Goal: Task Accomplishment & Management: Manage account settings

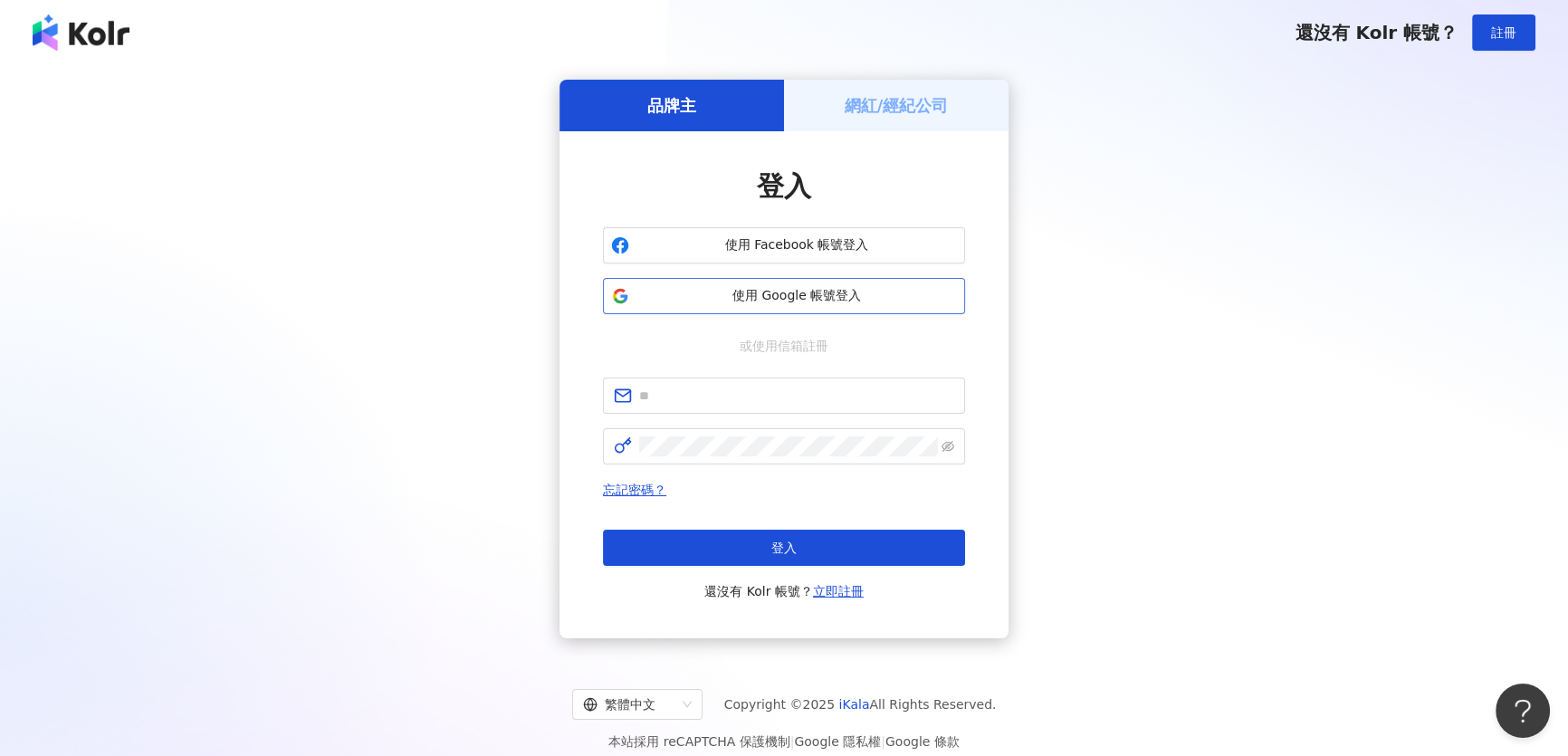
click at [820, 308] on button "使用 Google 帳號登入" at bounding box center [784, 295] width 362 height 36
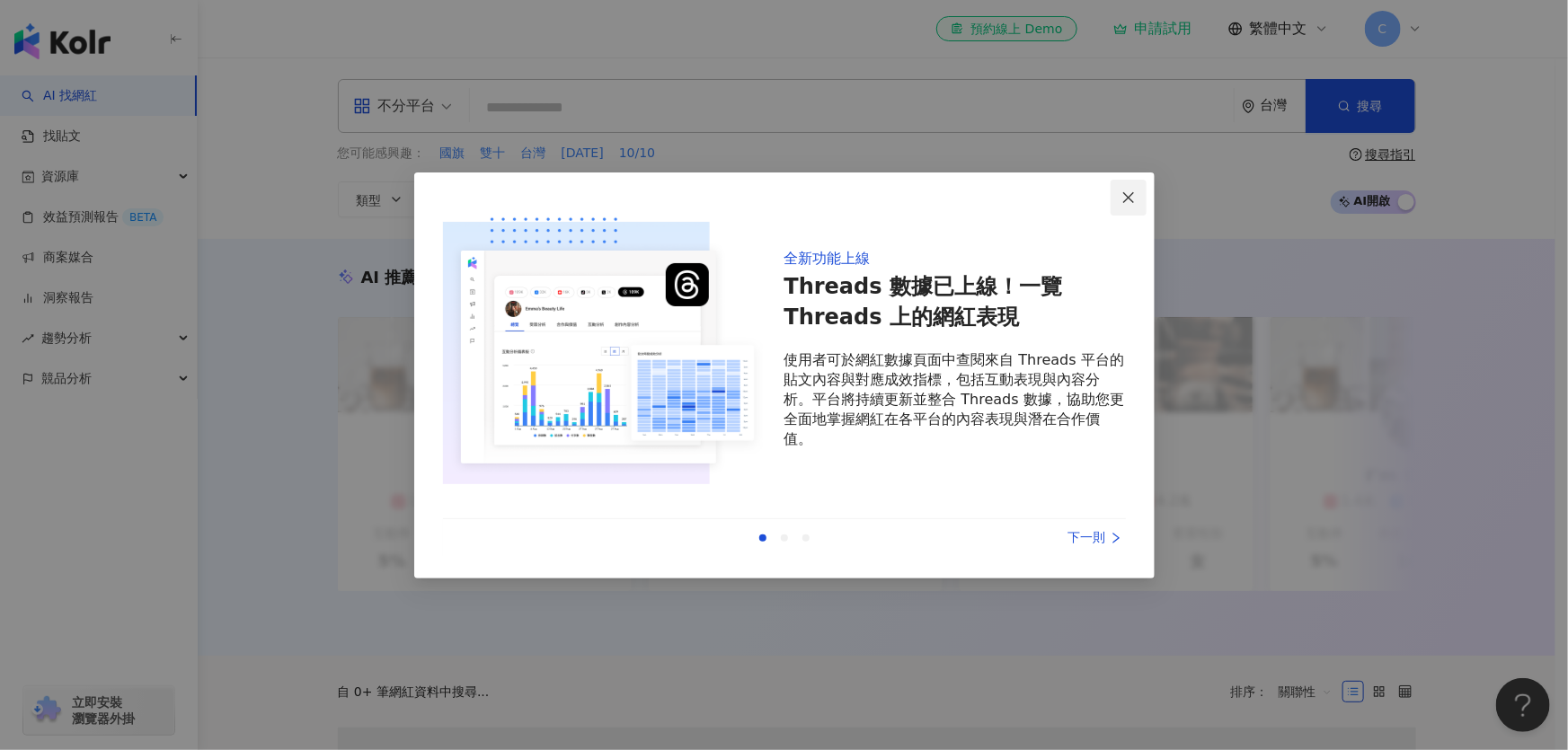
click at [1133, 201] on icon "close" at bounding box center [1128, 197] width 15 height 15
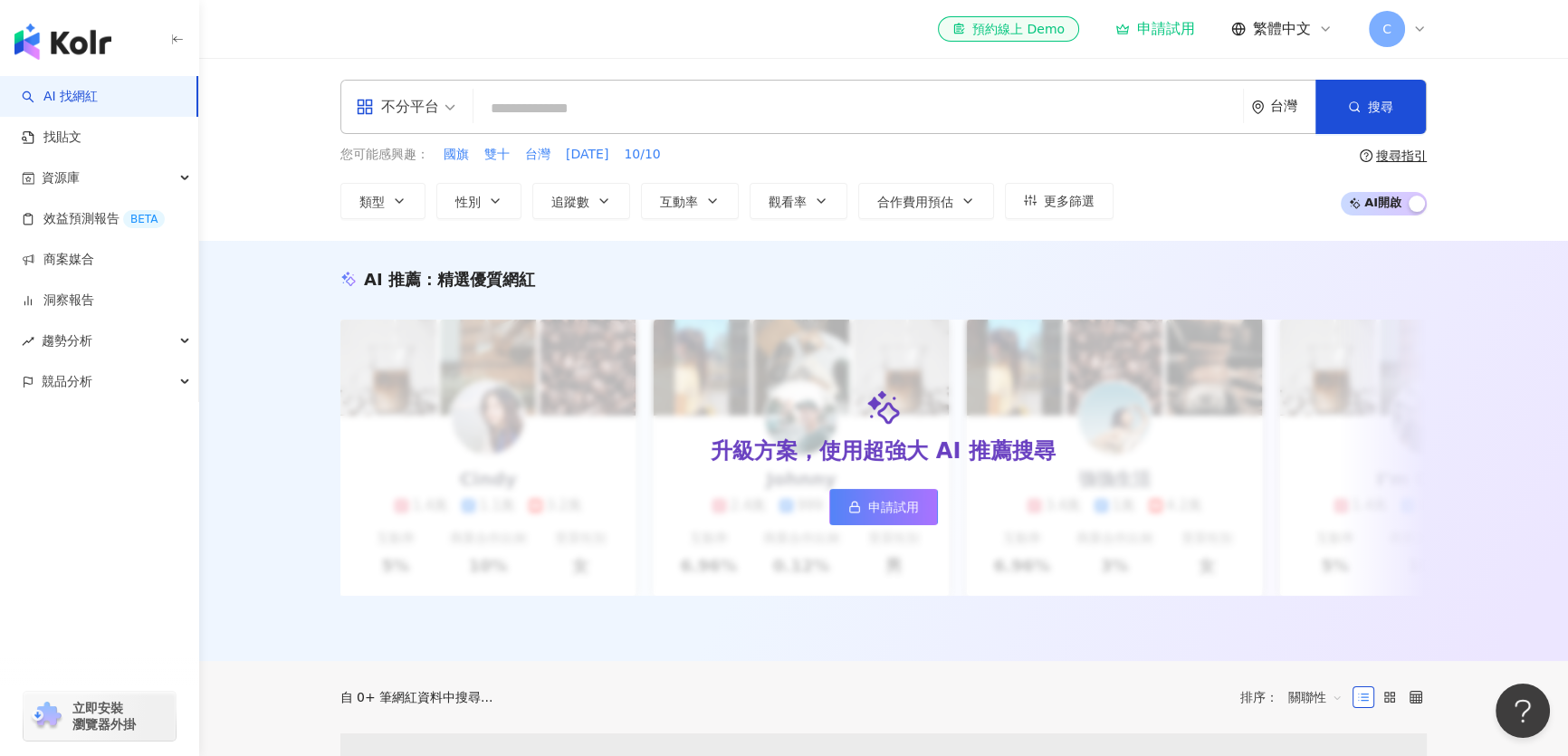
click at [1403, 22] on span "C" at bounding box center [1386, 28] width 36 height 36
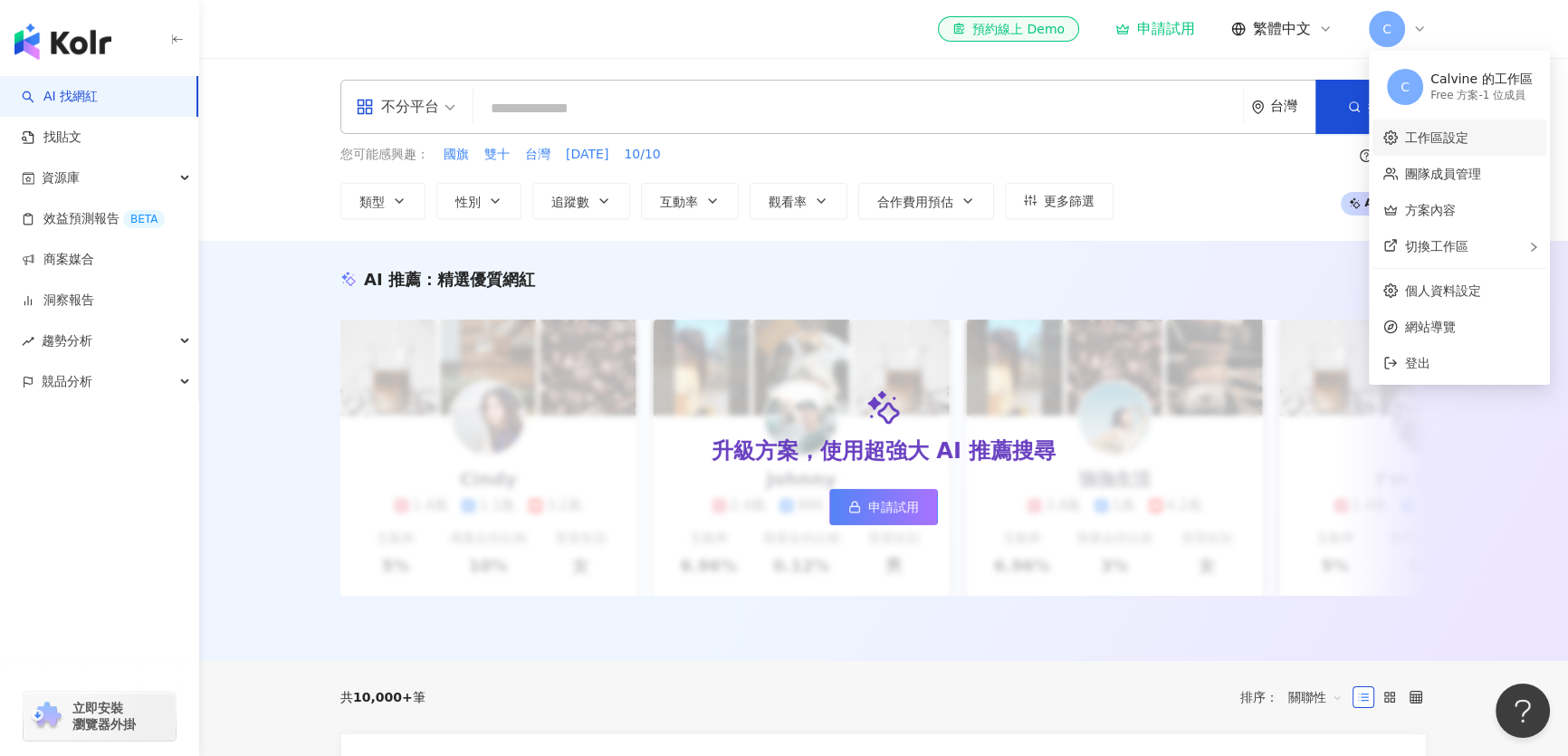
click at [1459, 134] on link "工作區設定" at bounding box center [1436, 137] width 64 height 15
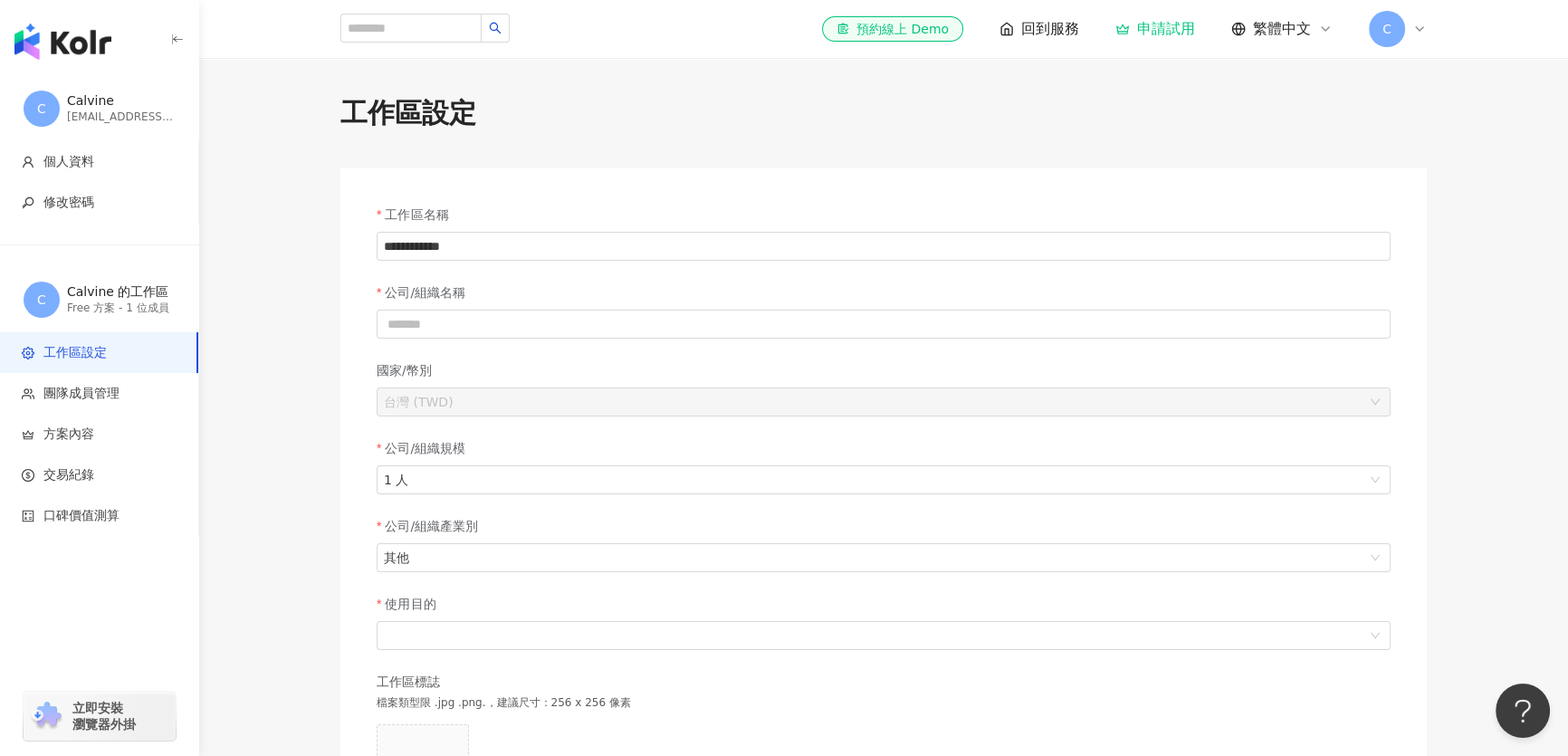
scroll to position [411, 0]
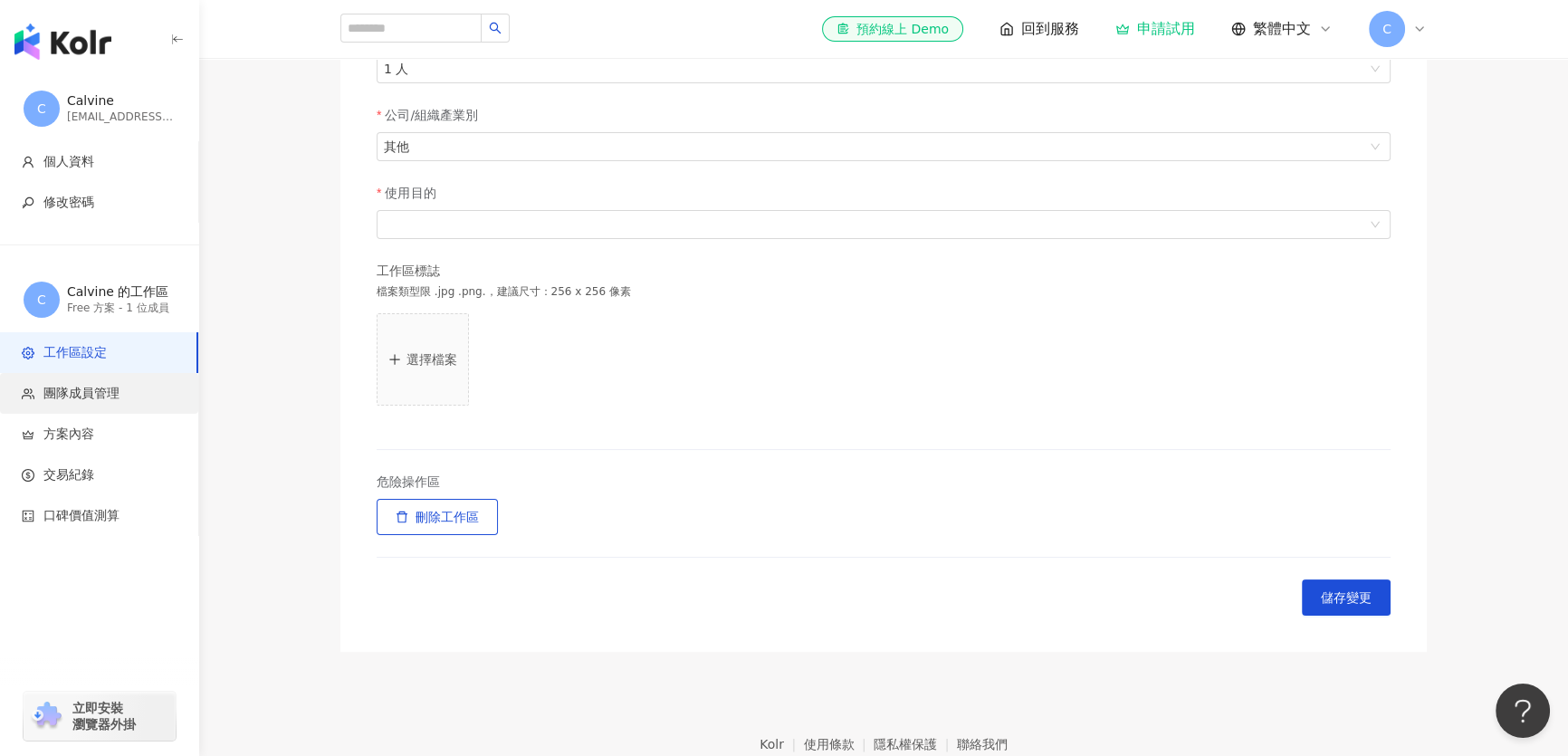
click at [70, 396] on span "團隊成員管理" at bounding box center [81, 394] width 76 height 19
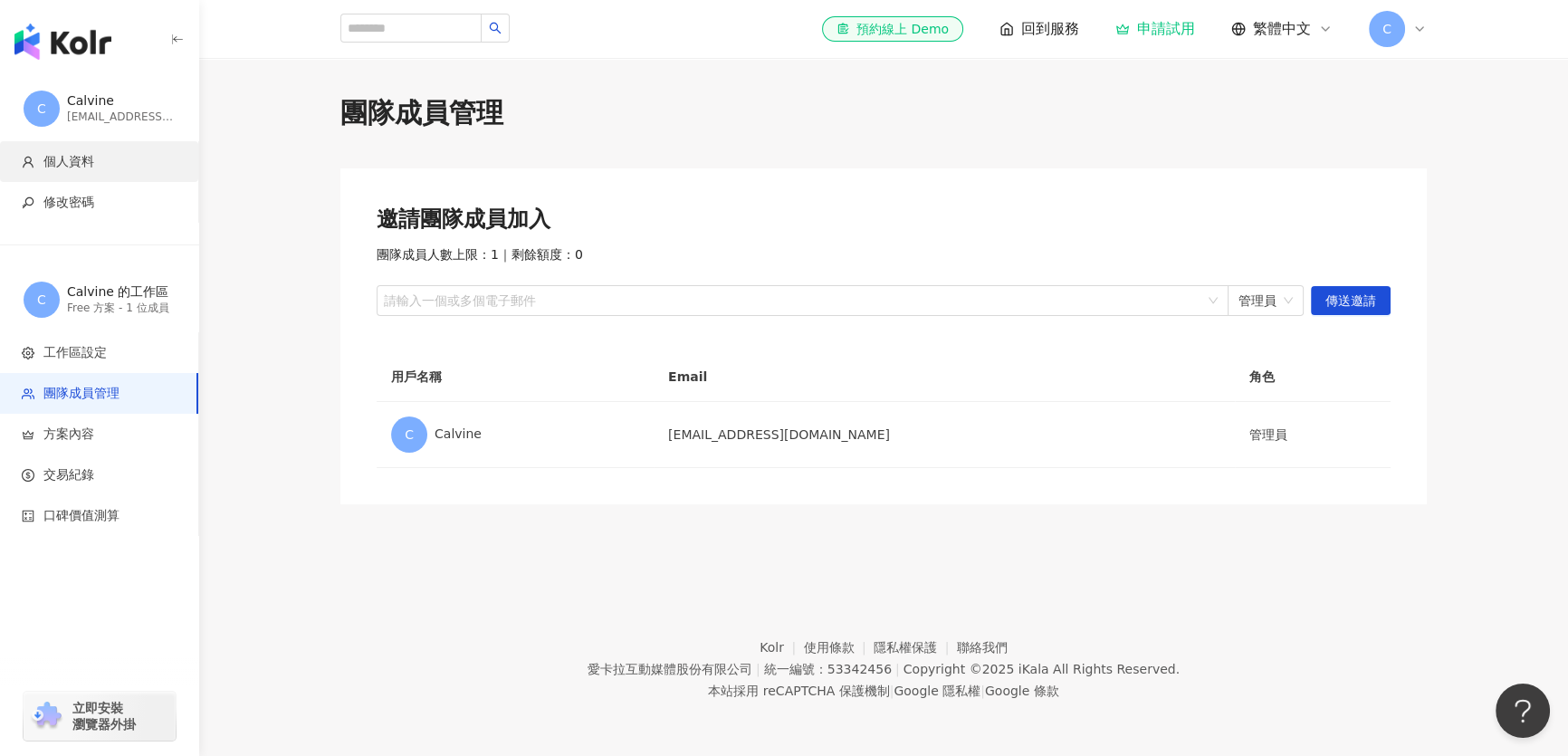
click at [101, 158] on span "個人資料" at bounding box center [103, 162] width 162 height 19
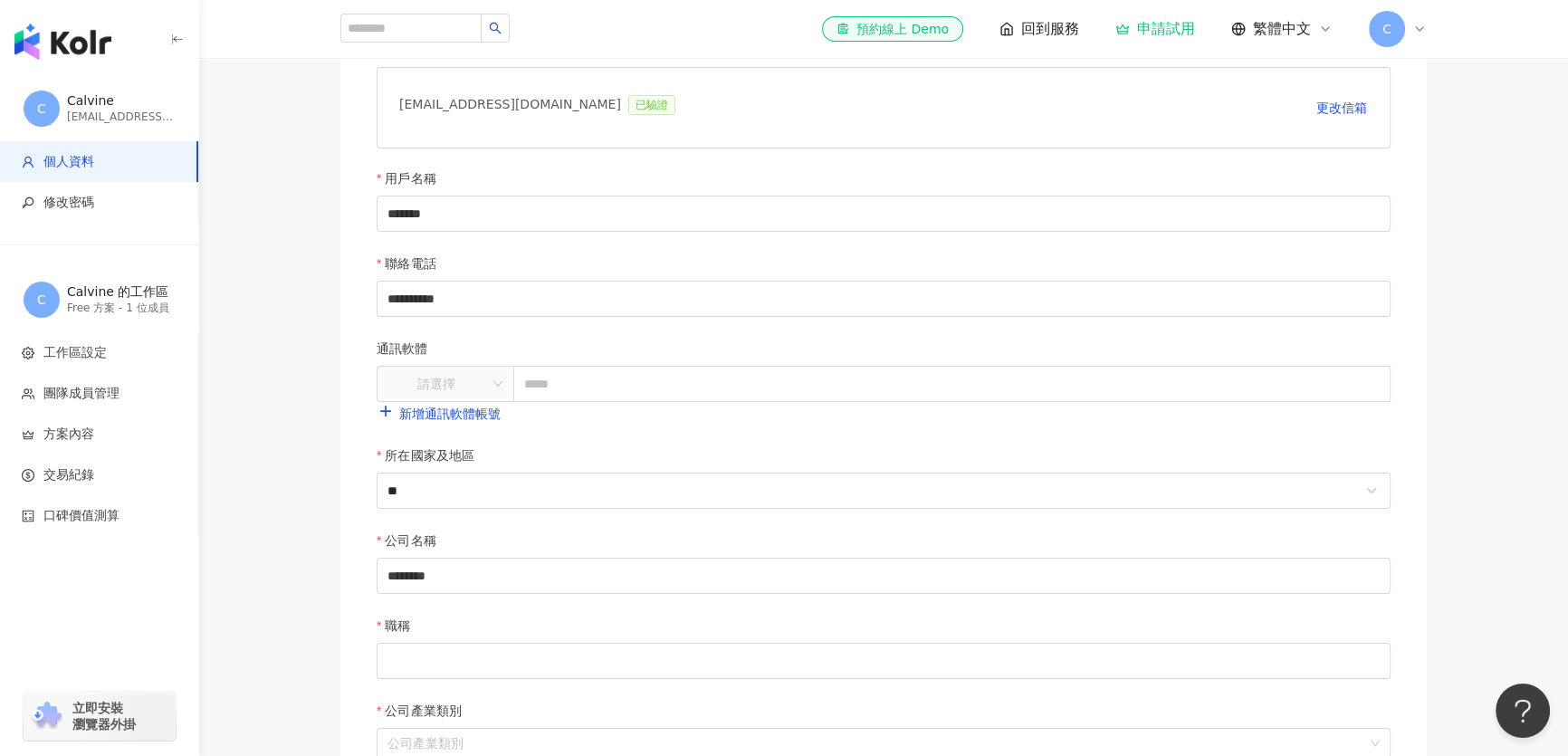
scroll to position [27, 0]
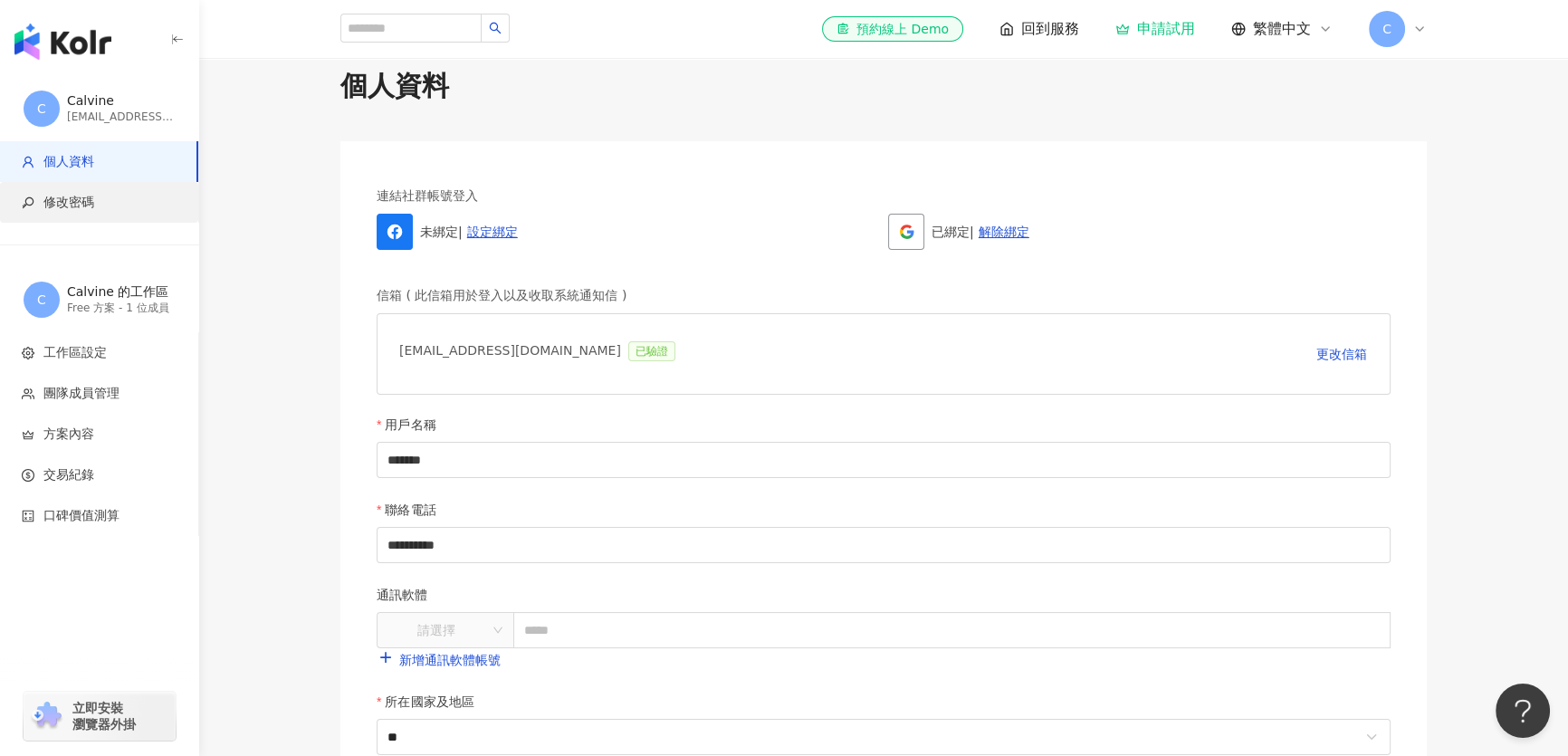
click at [94, 203] on span "修改密碼" at bounding box center [103, 202] width 162 height 19
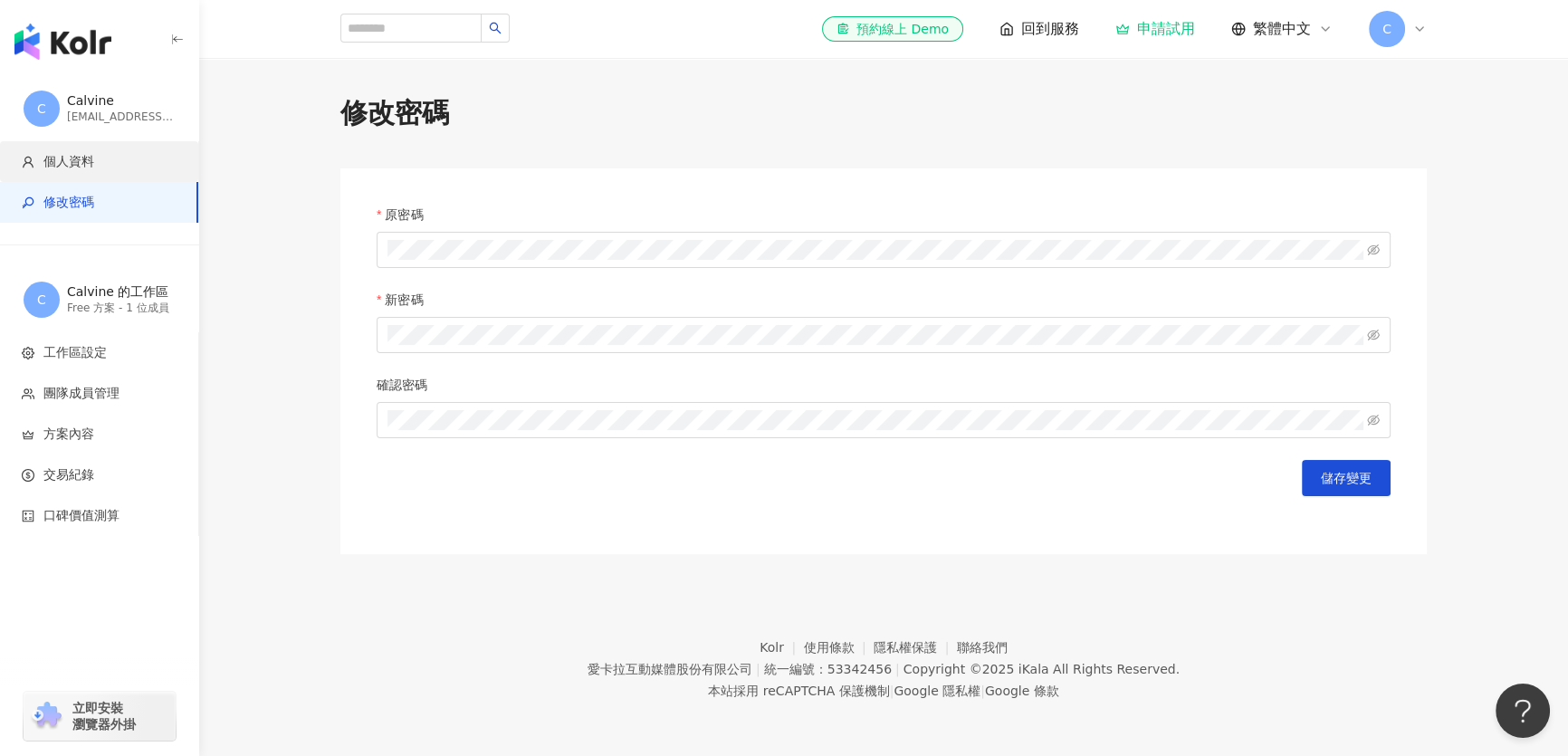
click at [99, 157] on span "個人資料" at bounding box center [103, 162] width 162 height 19
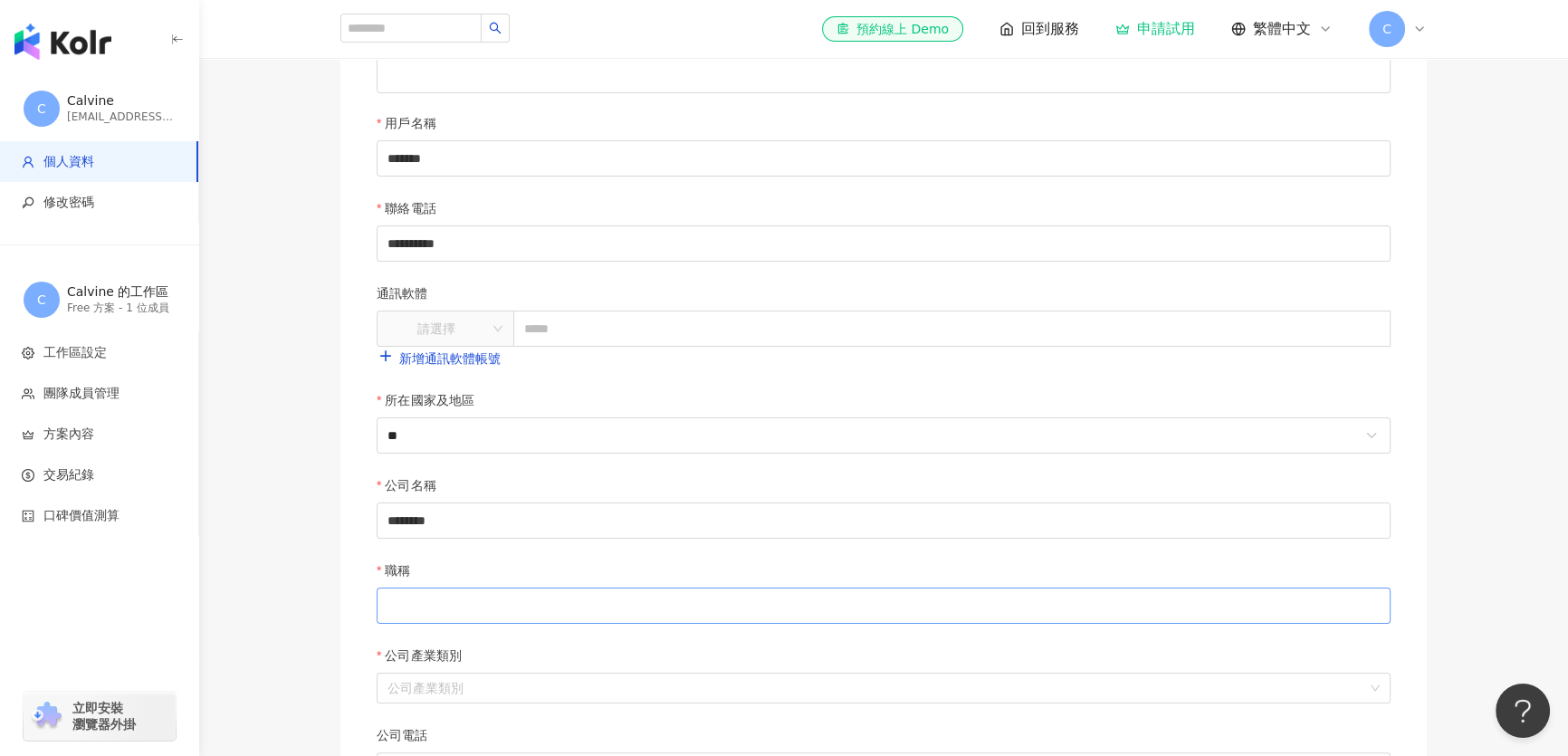
scroll to position [658, 0]
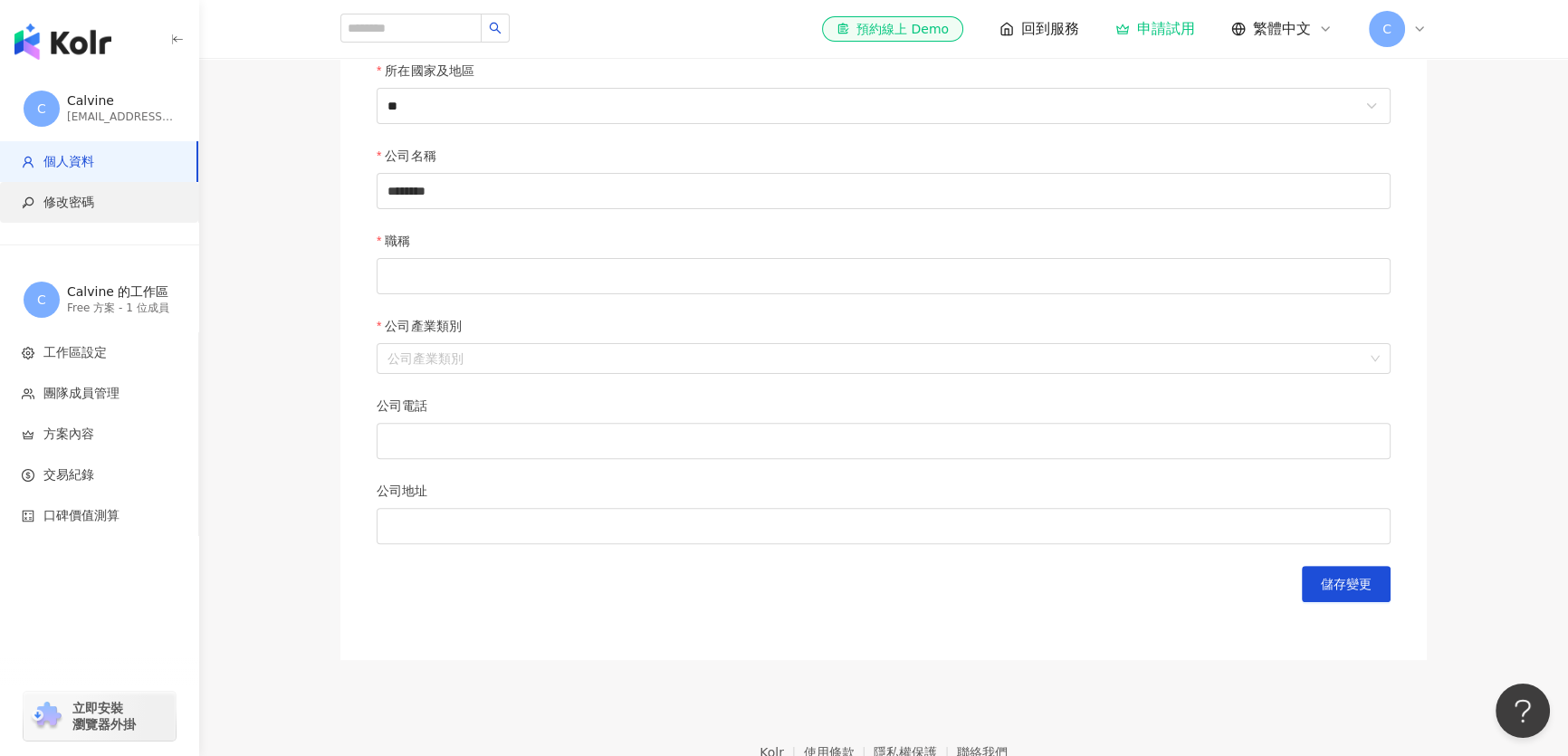
click at [57, 202] on span "修改密碼" at bounding box center [68, 202] width 51 height 19
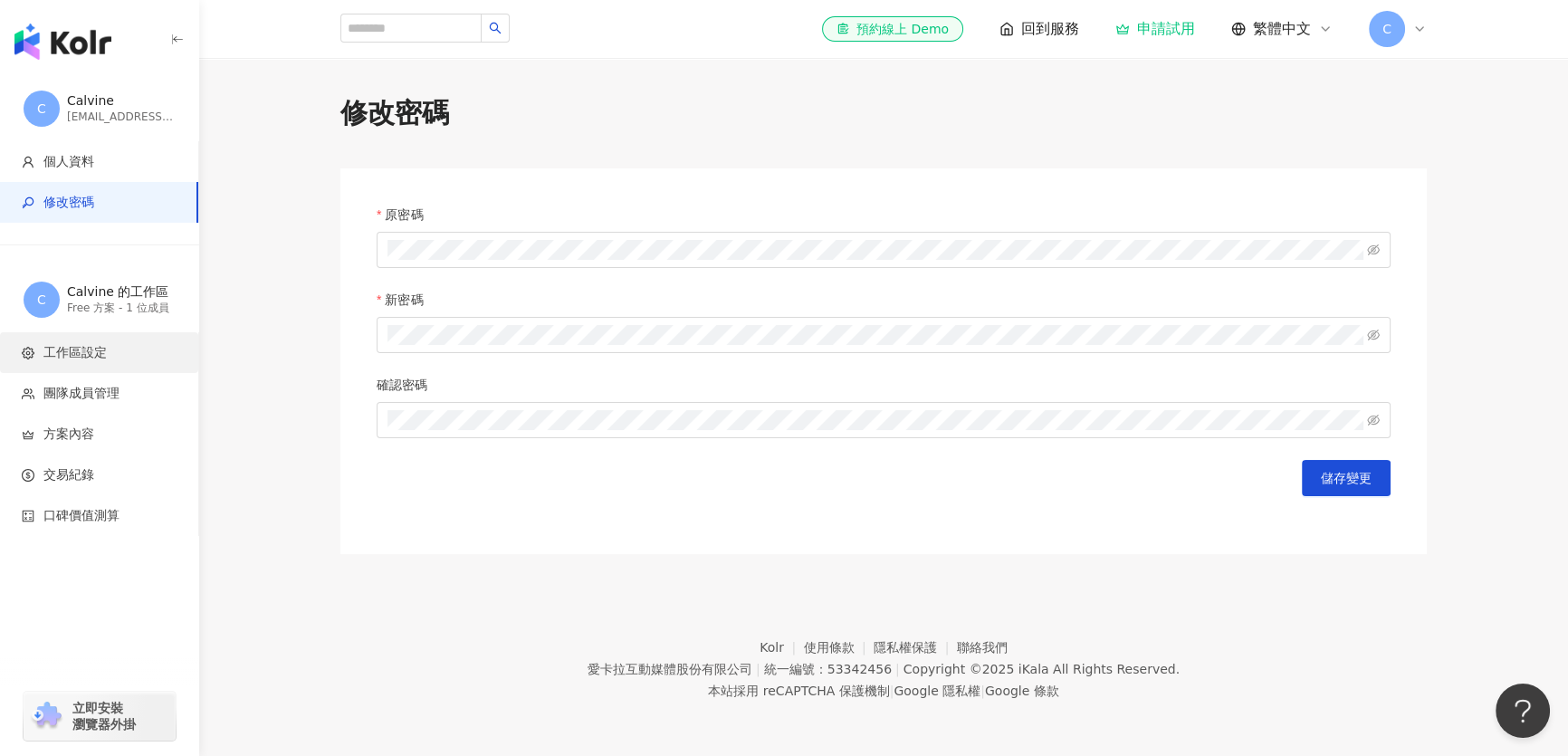
click at [117, 362] on li "工作區設定" at bounding box center [99, 353] width 198 height 41
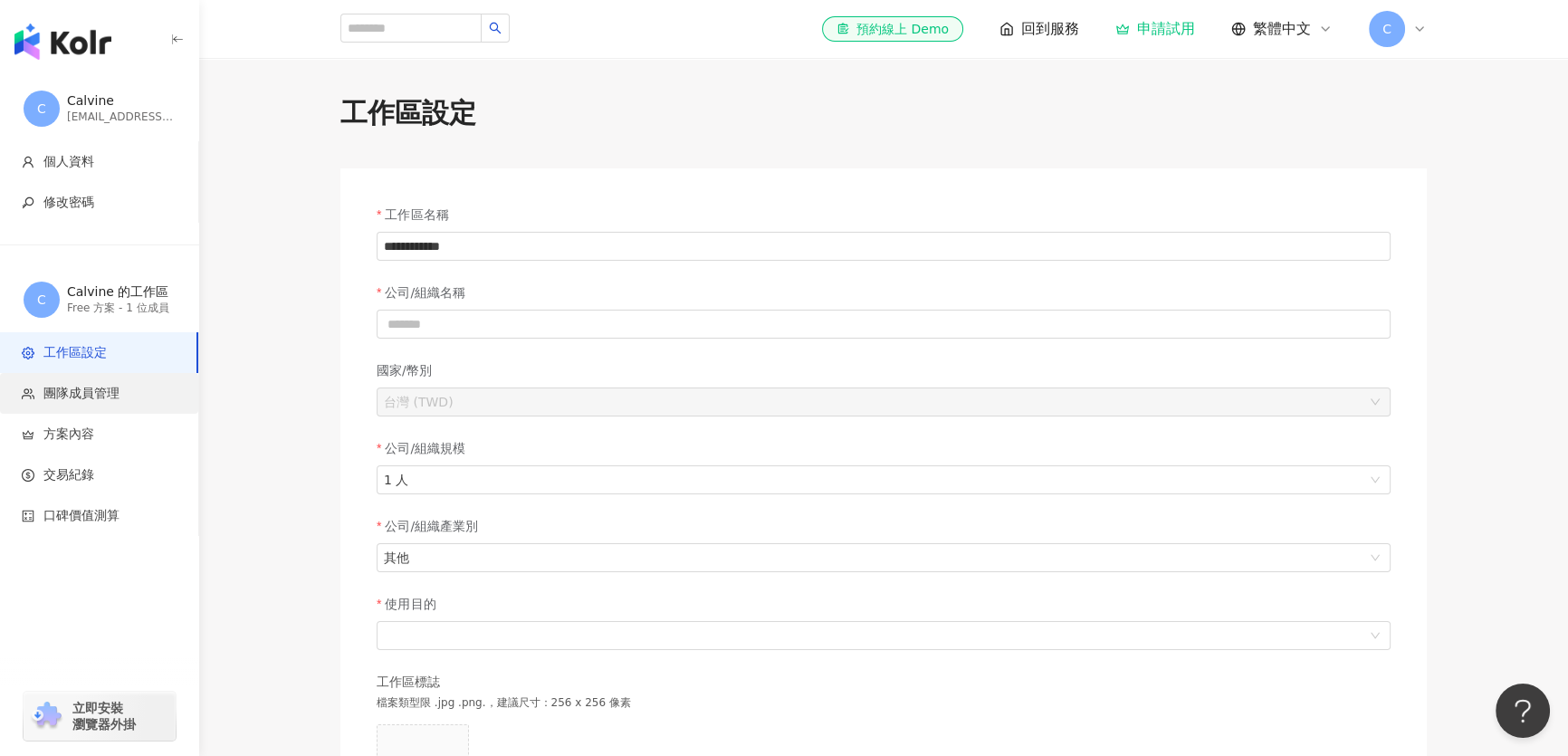
click at [136, 390] on span "團隊成員管理" at bounding box center [103, 394] width 162 height 19
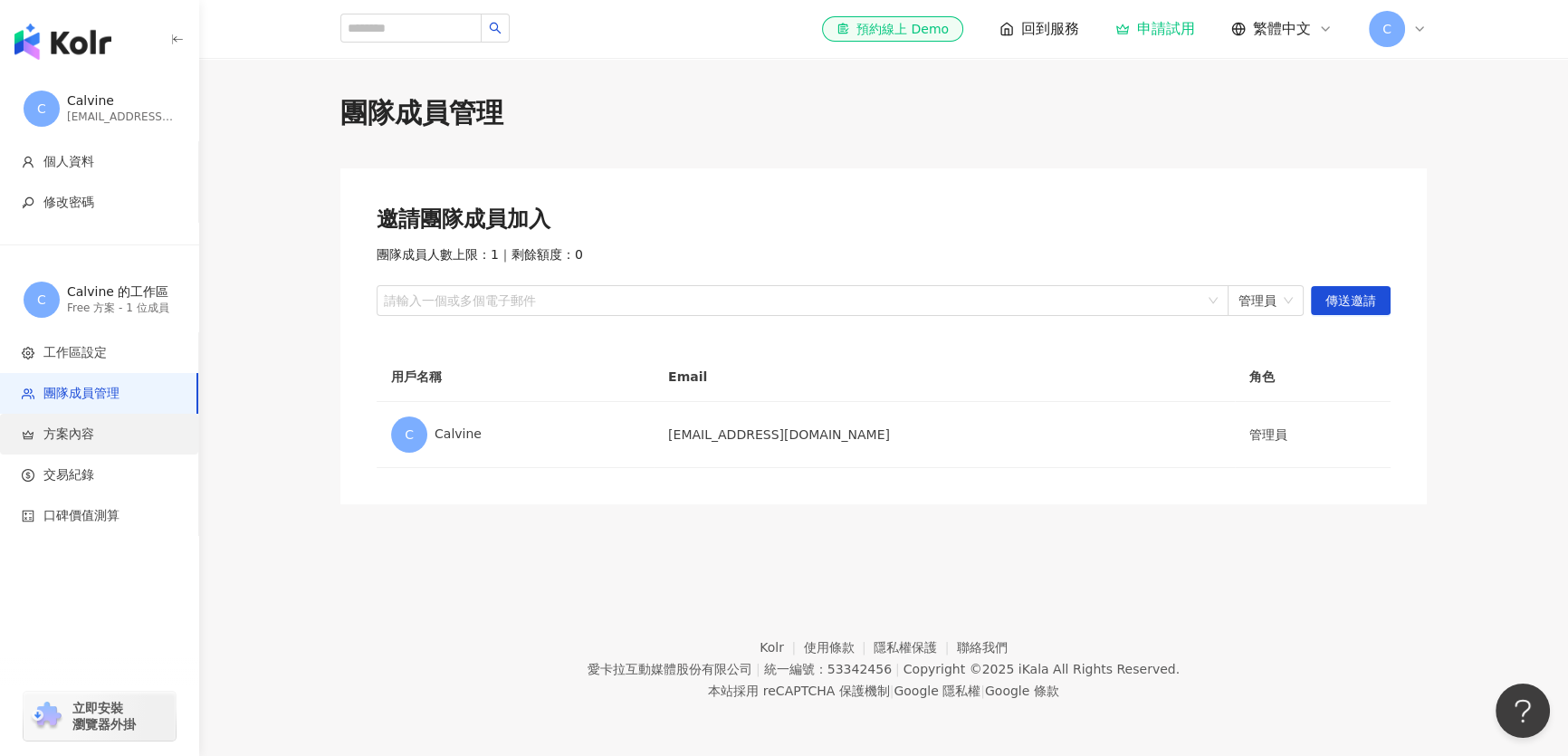
click at [141, 423] on li "方案內容" at bounding box center [99, 434] width 198 height 41
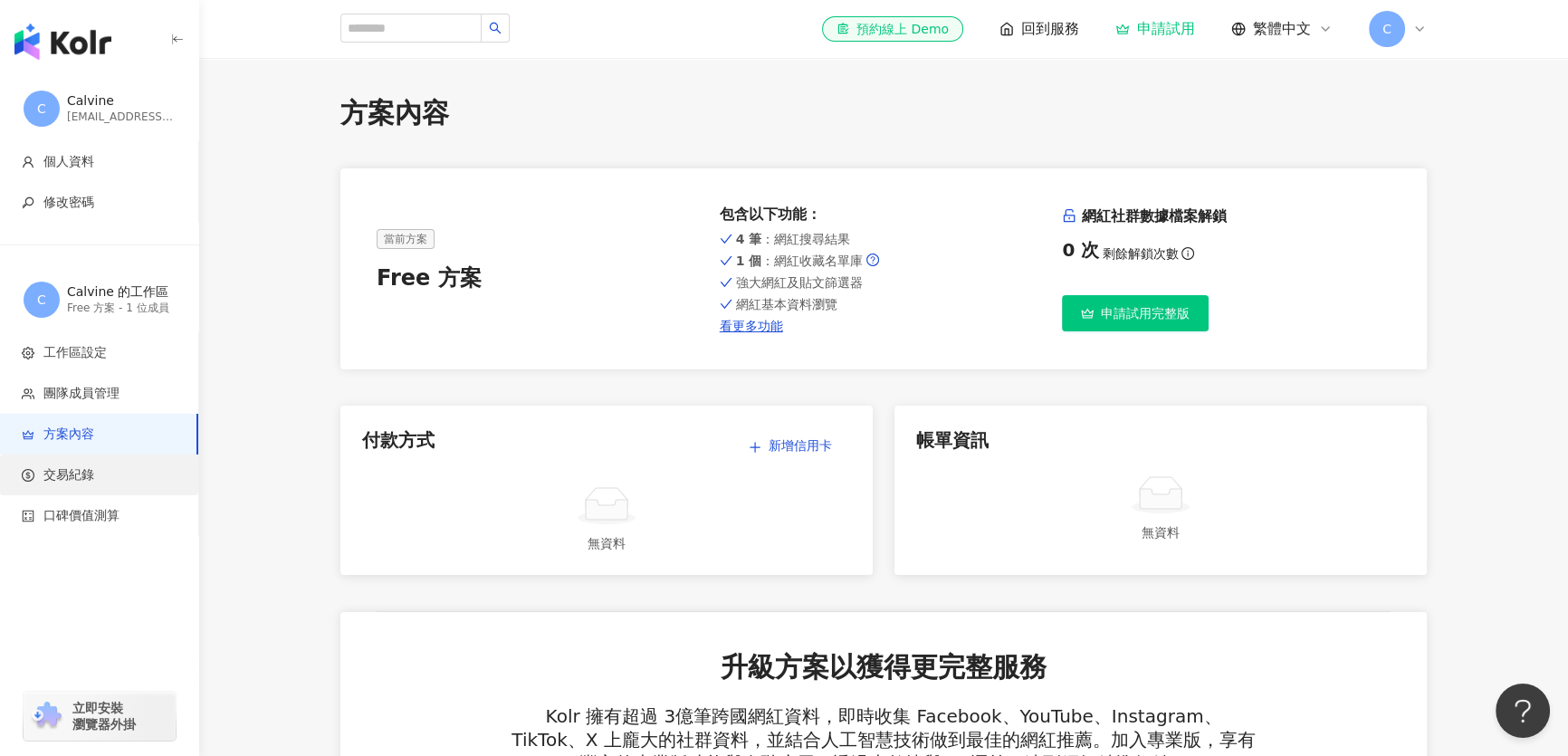
click at [139, 474] on span "交易紀錄" at bounding box center [103, 475] width 162 height 19
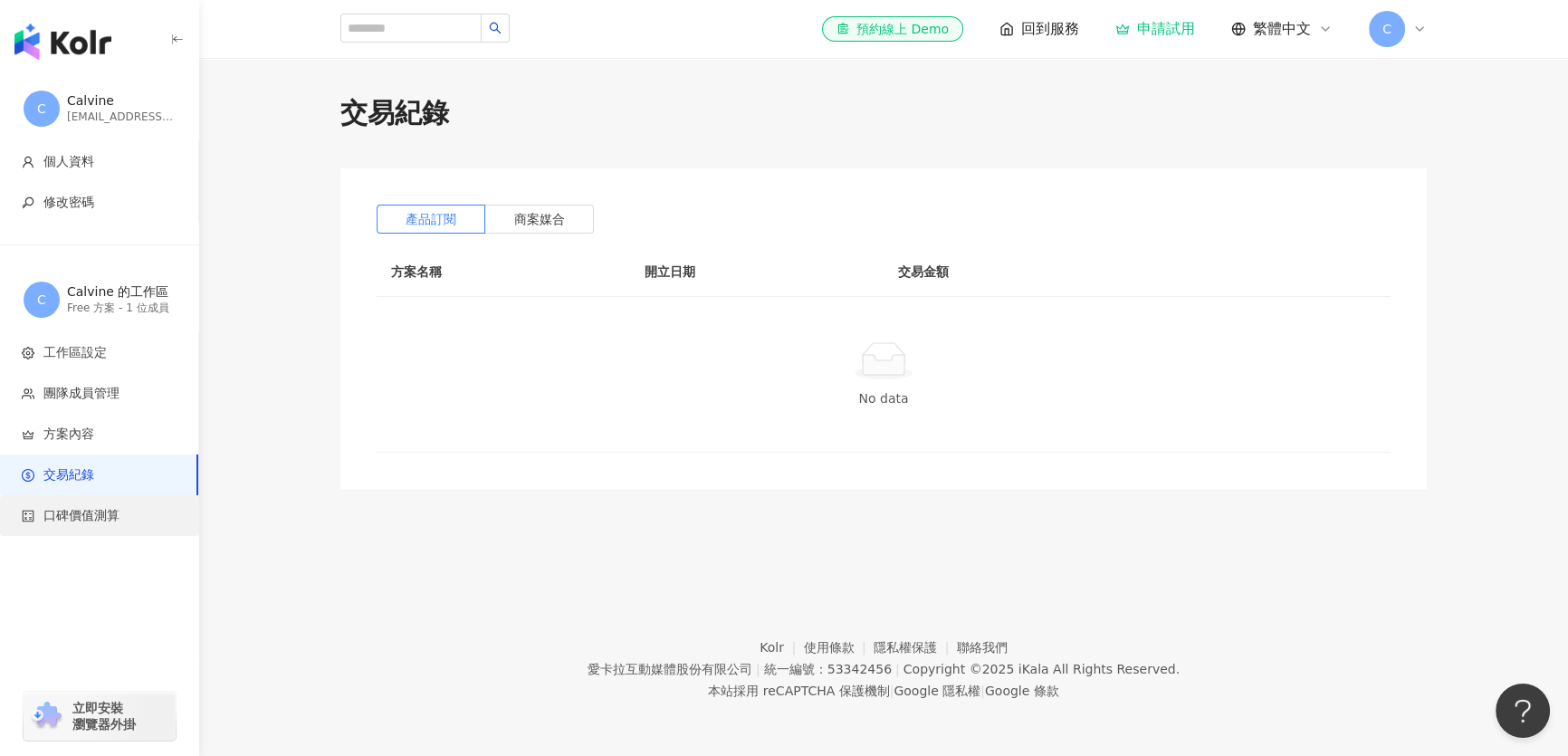
click at [143, 515] on span "口碑價值測算" at bounding box center [103, 516] width 162 height 19
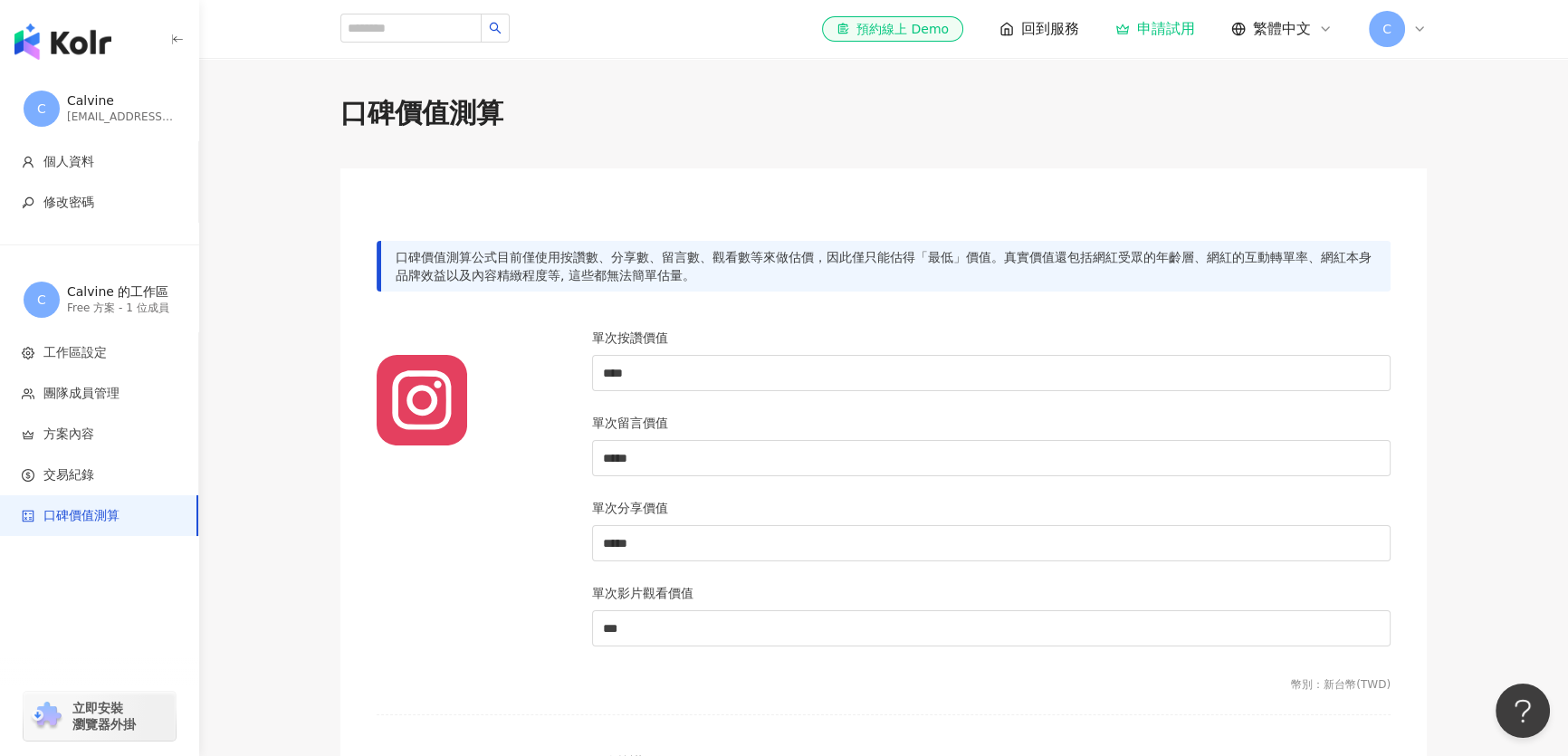
click at [1414, 41] on div "C" at bounding box center [1397, 28] width 58 height 36
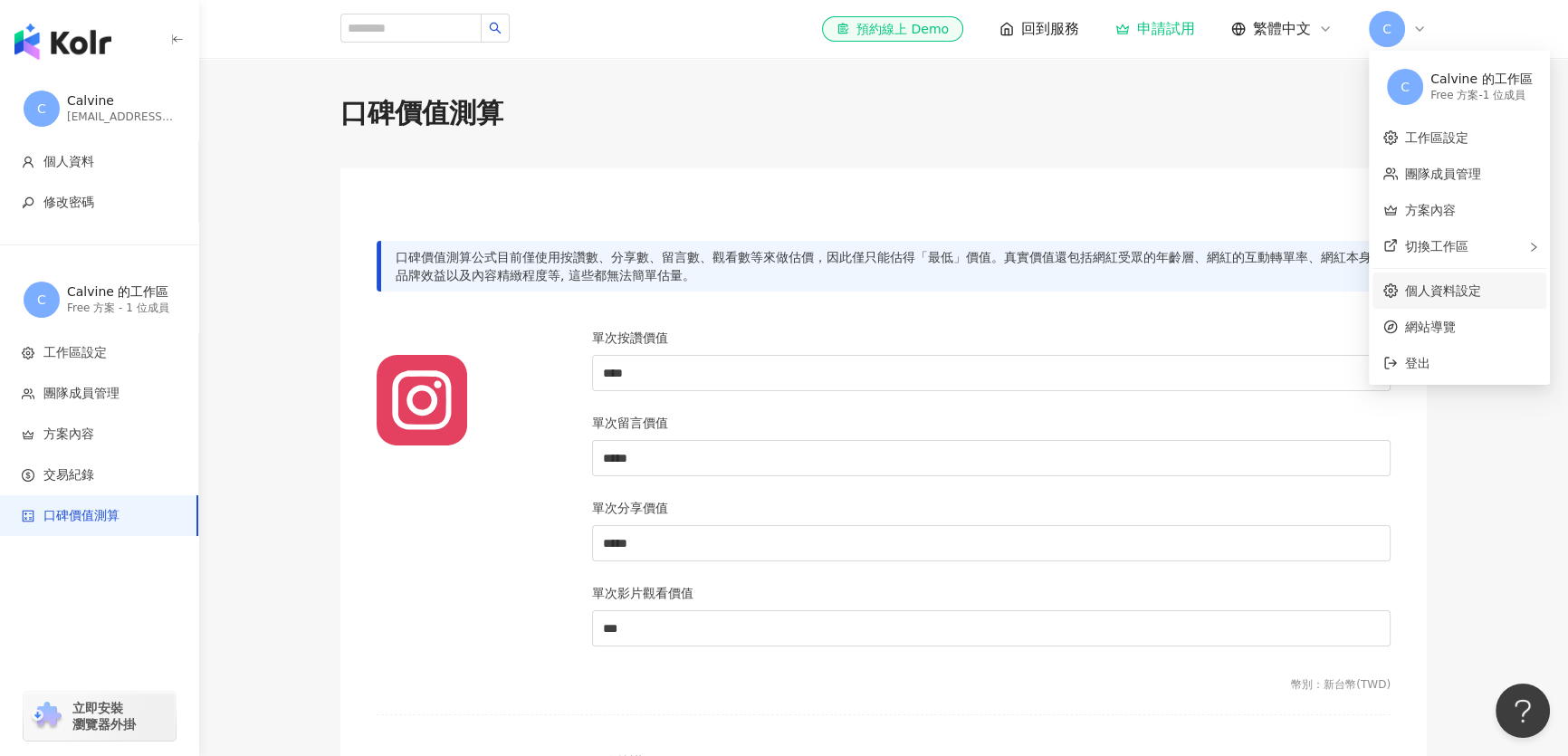
click at [1437, 290] on link "個人資料設定" at bounding box center [1443, 290] width 76 height 15
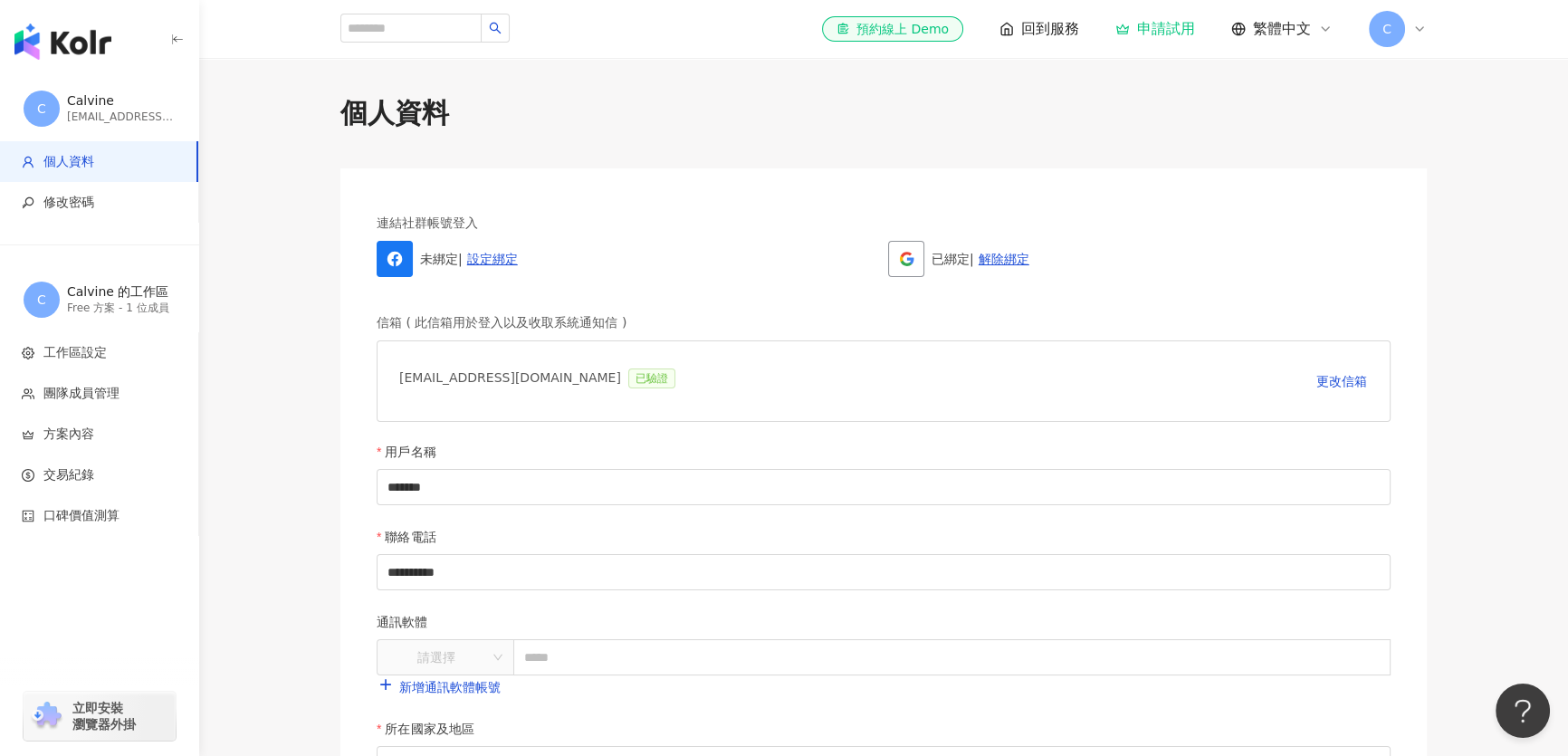
click at [99, 116] on div "[EMAIL_ADDRESS][DOMAIN_NAME]" at bounding box center [121, 117] width 109 height 16
